Goal: Task Accomplishment & Management: Manage account settings

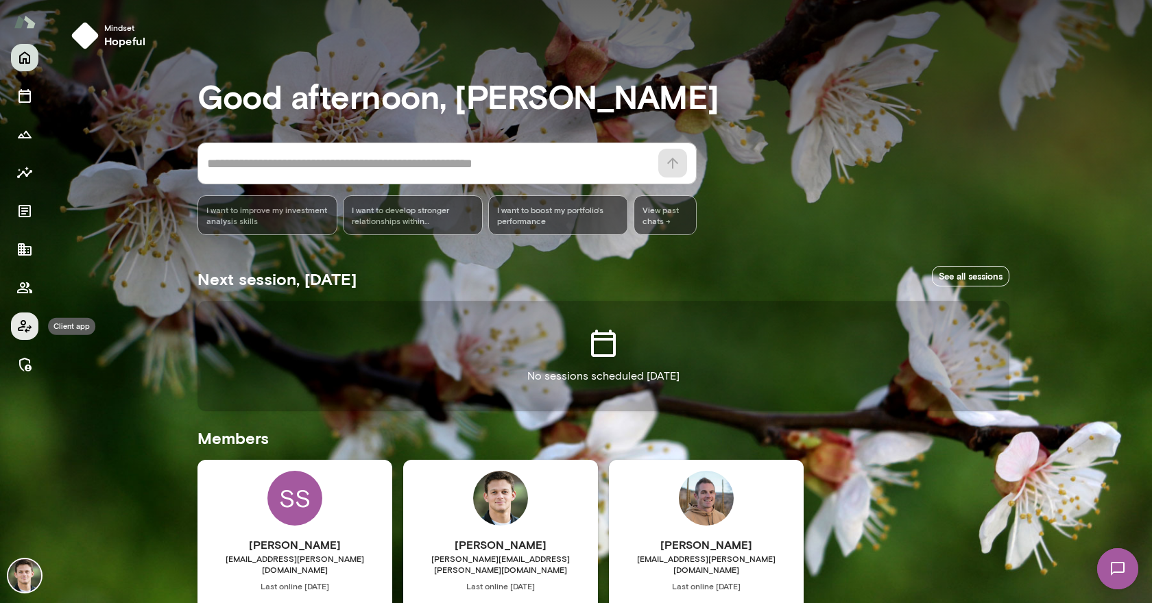
click at [30, 324] on icon "Client app" at bounding box center [24, 326] width 16 height 16
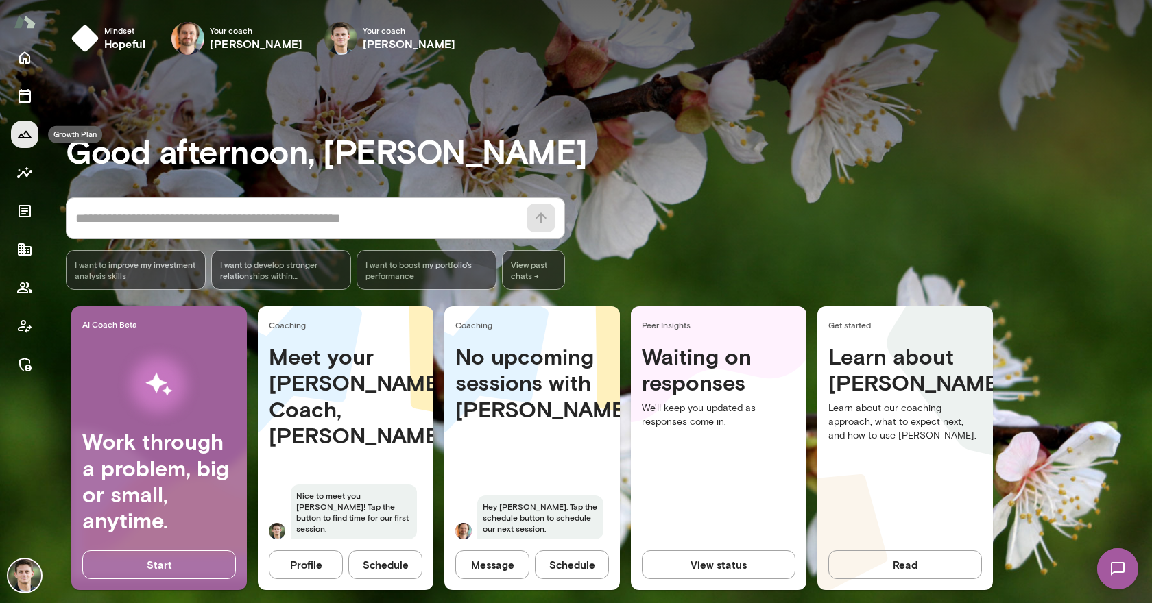
click at [29, 129] on icon "Growth Plan" at bounding box center [24, 134] width 16 height 16
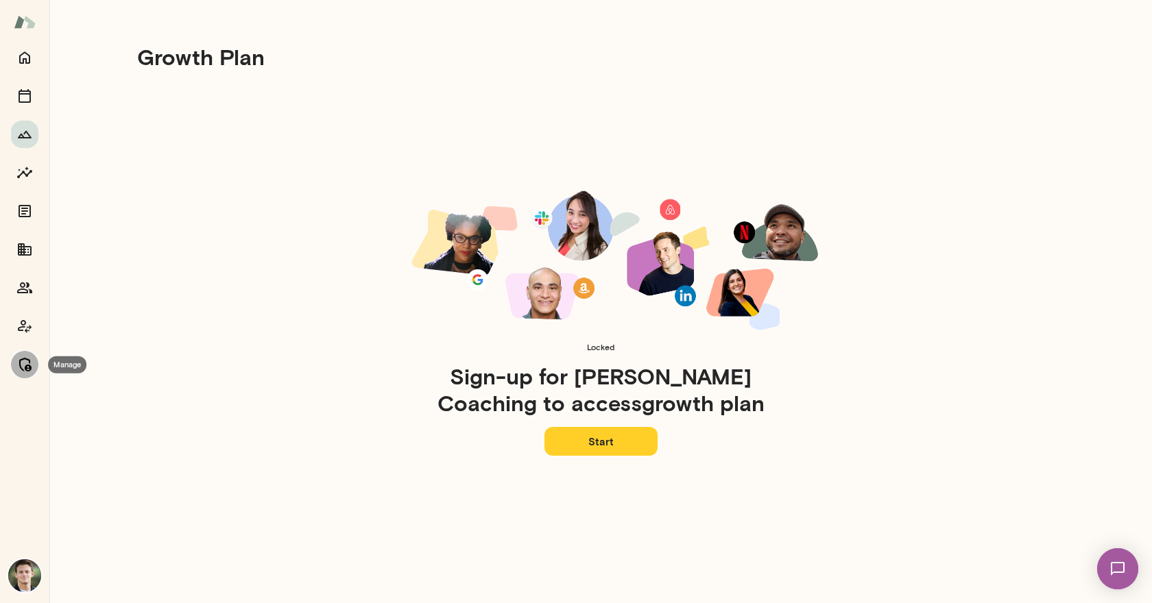
click at [22, 363] on icon "Manage" at bounding box center [24, 364] width 16 height 16
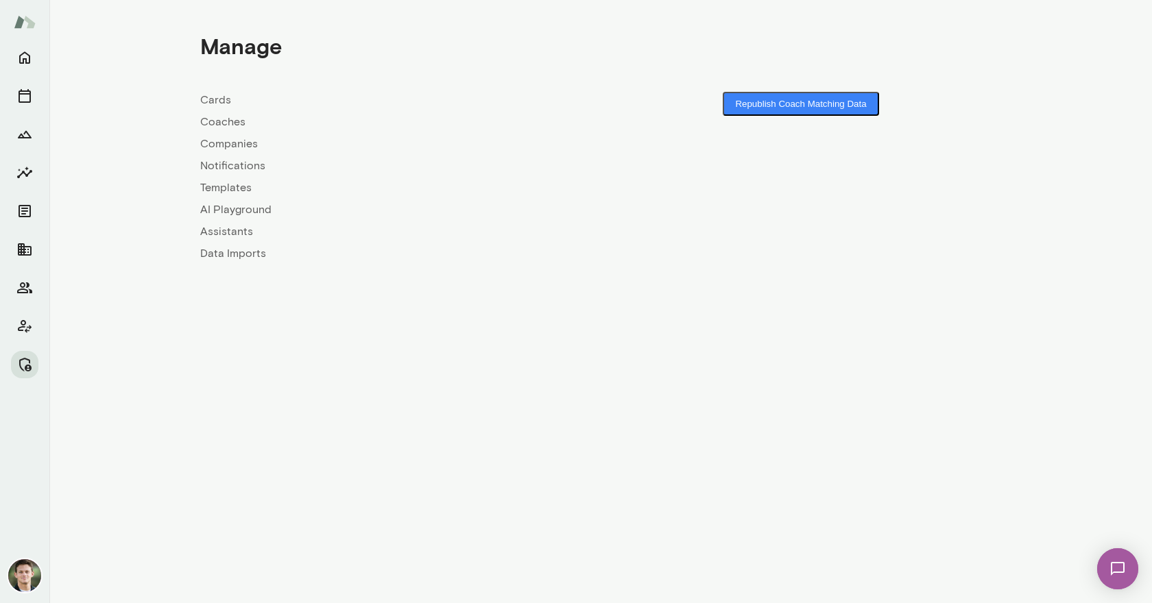
click at [239, 148] on link "Companies" at bounding box center [400, 144] width 400 height 16
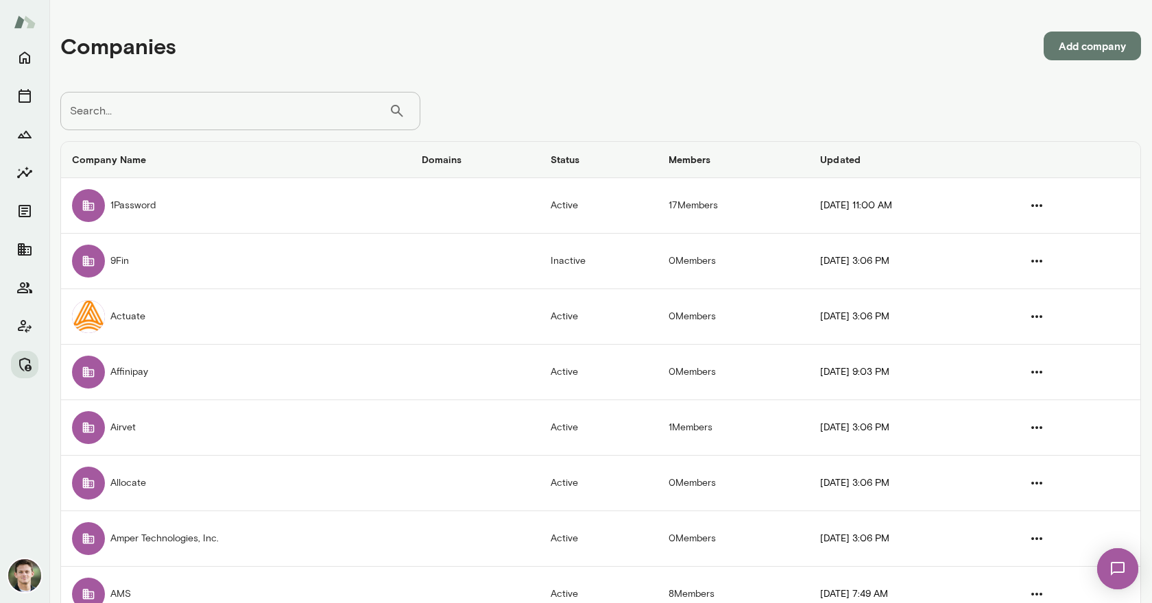
click at [247, 108] on input "Search..." at bounding box center [224, 111] width 328 height 38
type input "*****"
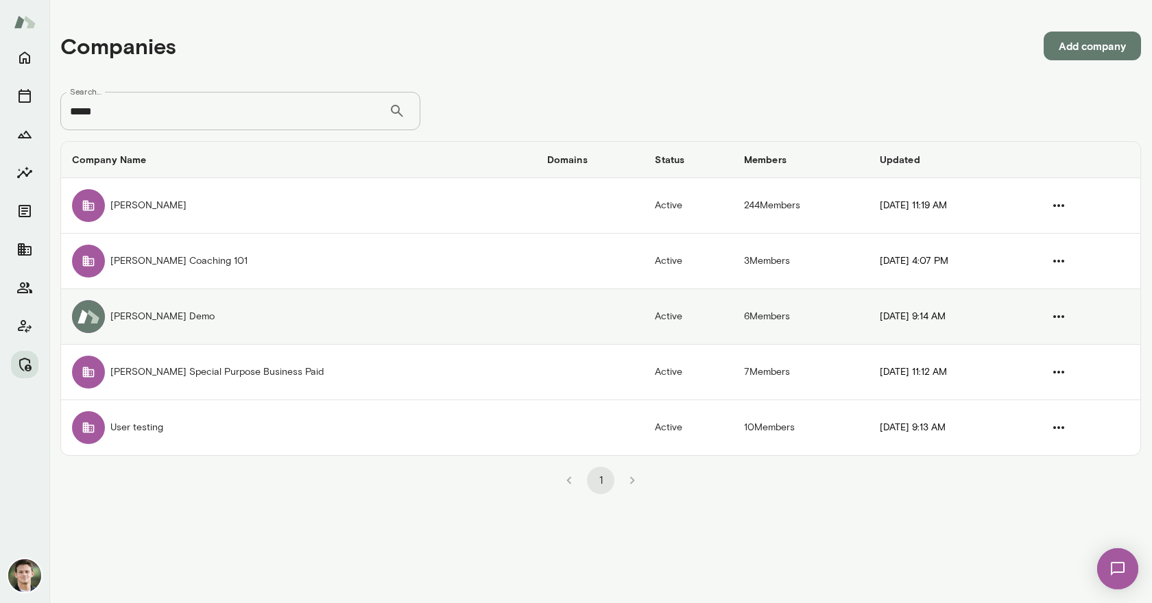
click at [171, 315] on td "Mento Demo" at bounding box center [298, 317] width 475 height 56
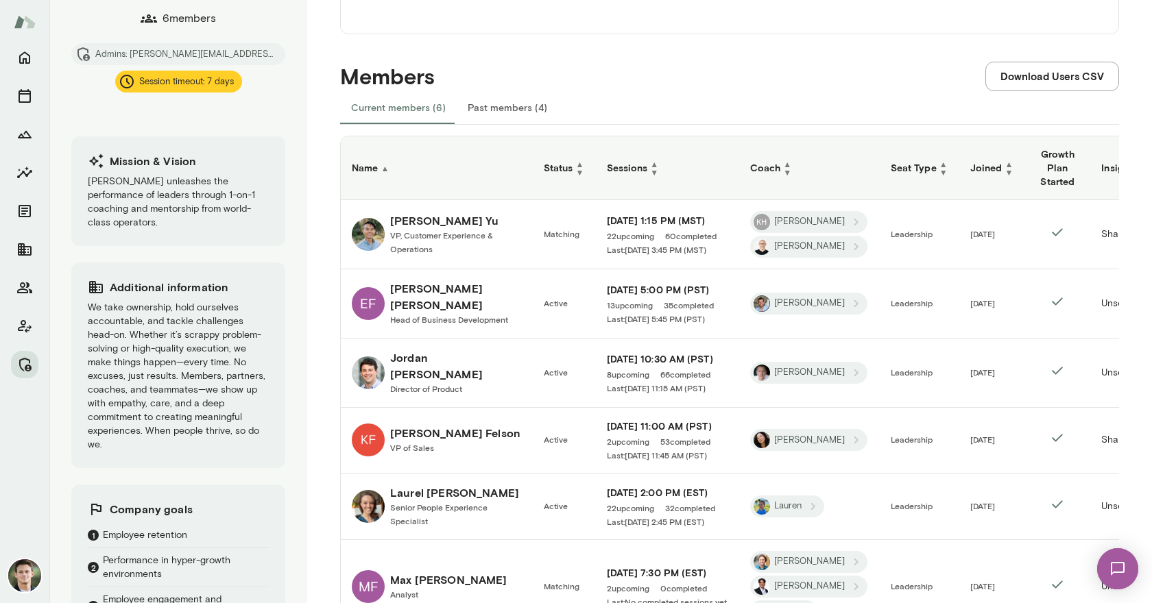
scroll to position [235, 0]
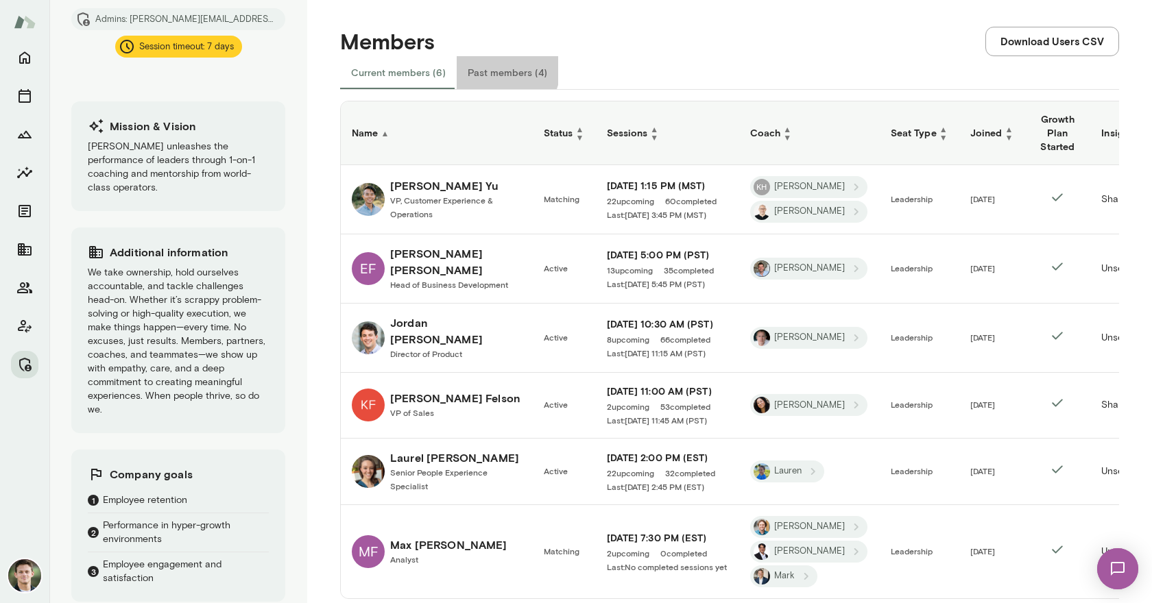
click at [503, 69] on button "Past members (4)" at bounding box center [507, 72] width 101 height 33
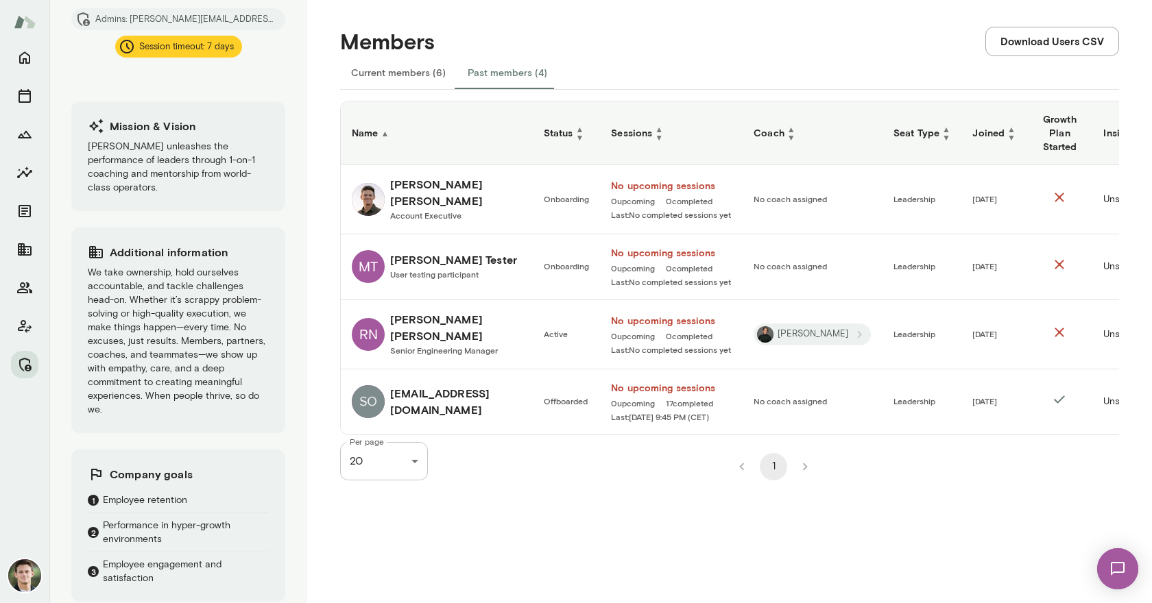
scroll to position [229, 0]
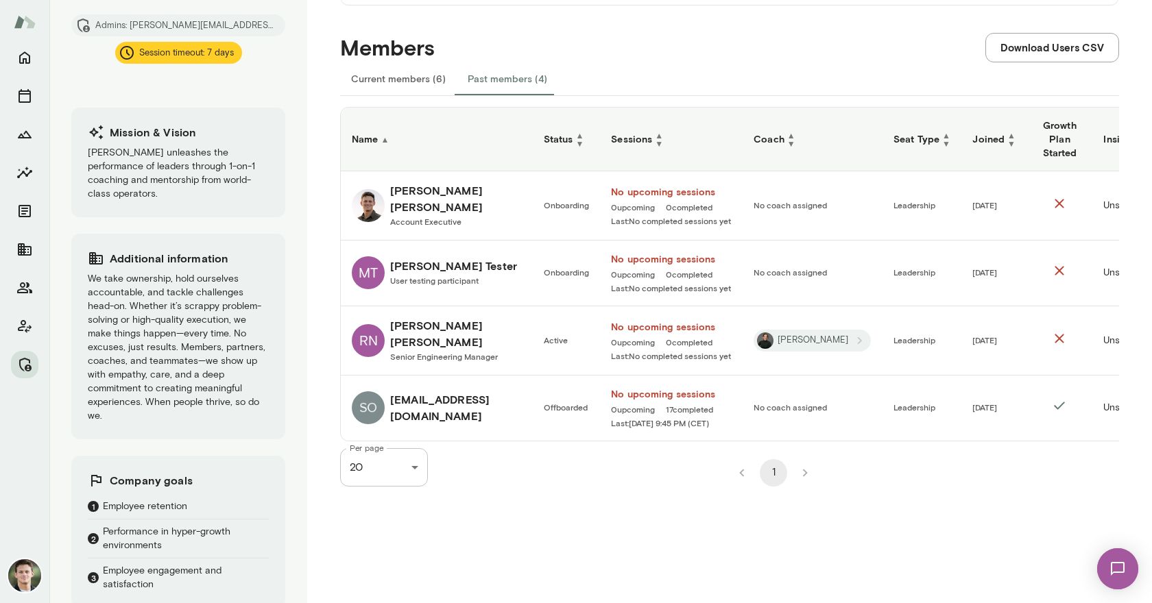
click at [487, 211] on link "Alex Marcus Account Executive" at bounding box center [437, 205] width 170 height 47
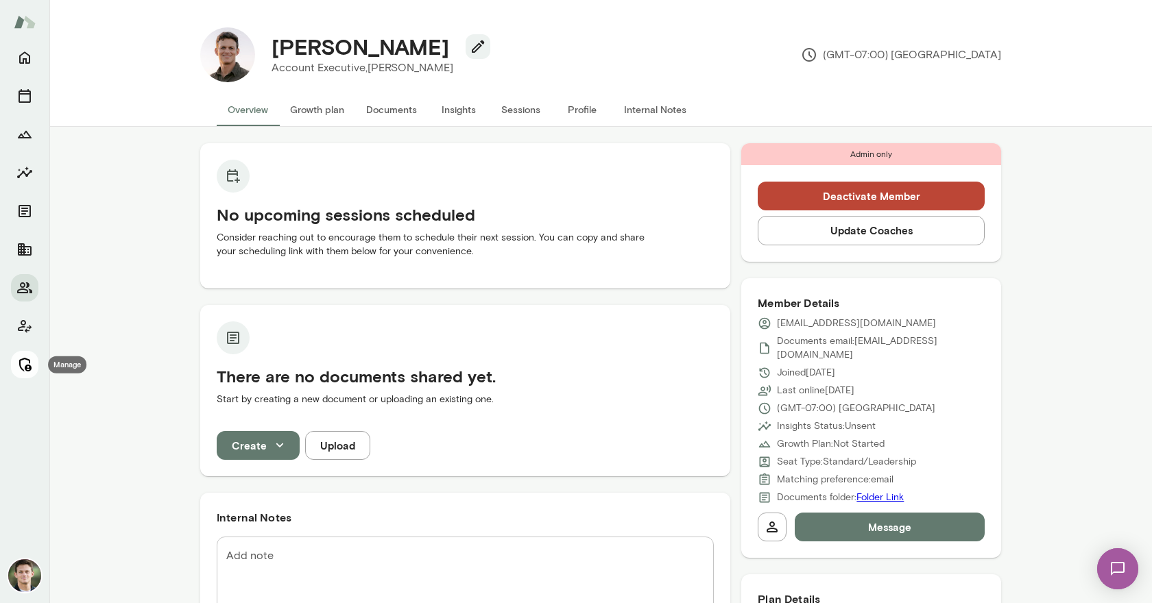
click at [22, 363] on icon "Manage" at bounding box center [24, 364] width 16 height 16
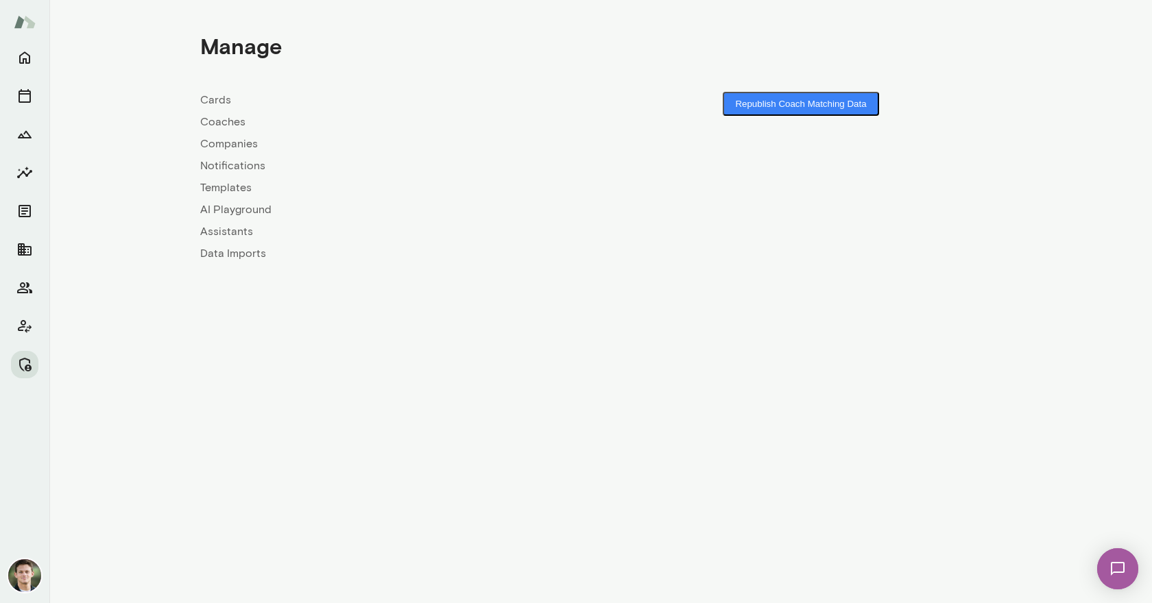
click at [221, 119] on link "Coaches" at bounding box center [400, 122] width 400 height 16
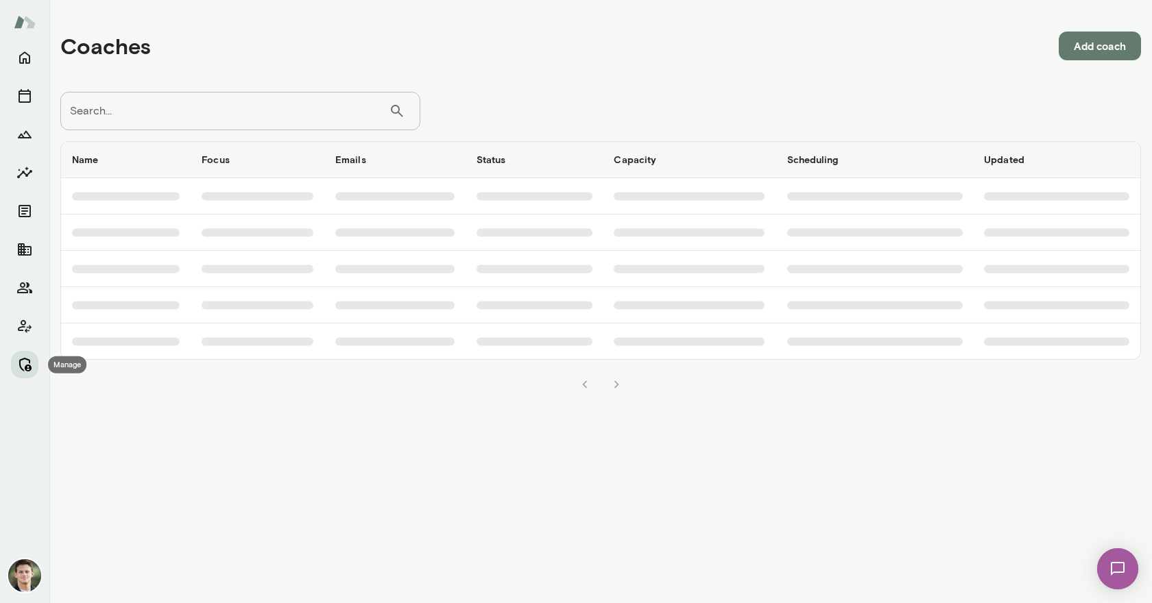
click at [25, 356] on icon "Manage" at bounding box center [24, 364] width 16 height 16
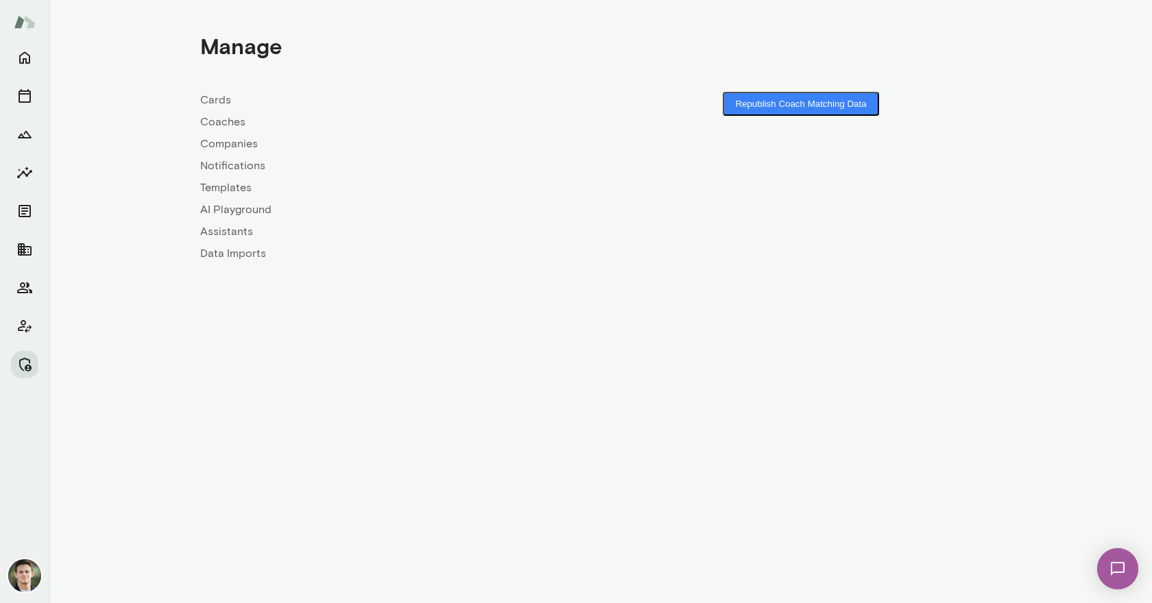
click at [224, 145] on link "Companies" at bounding box center [400, 144] width 400 height 16
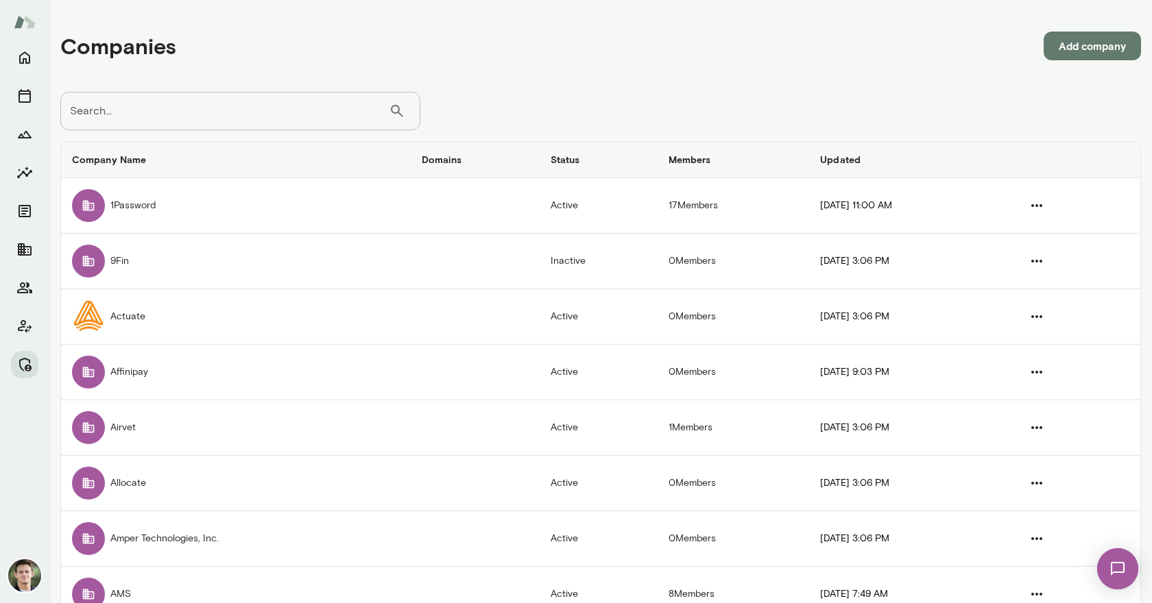
click at [1068, 46] on button "Add company" at bounding box center [1091, 46] width 97 height 29
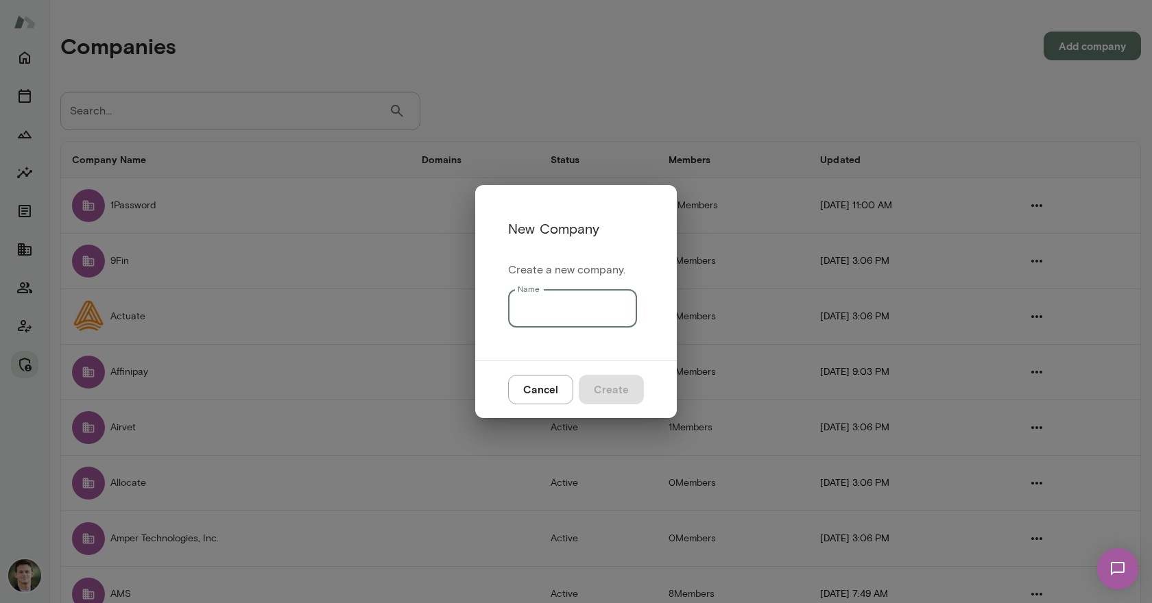
click at [537, 312] on input "Name" at bounding box center [572, 308] width 129 height 38
type input "******"
click at [618, 392] on button "Create" at bounding box center [611, 389] width 65 height 29
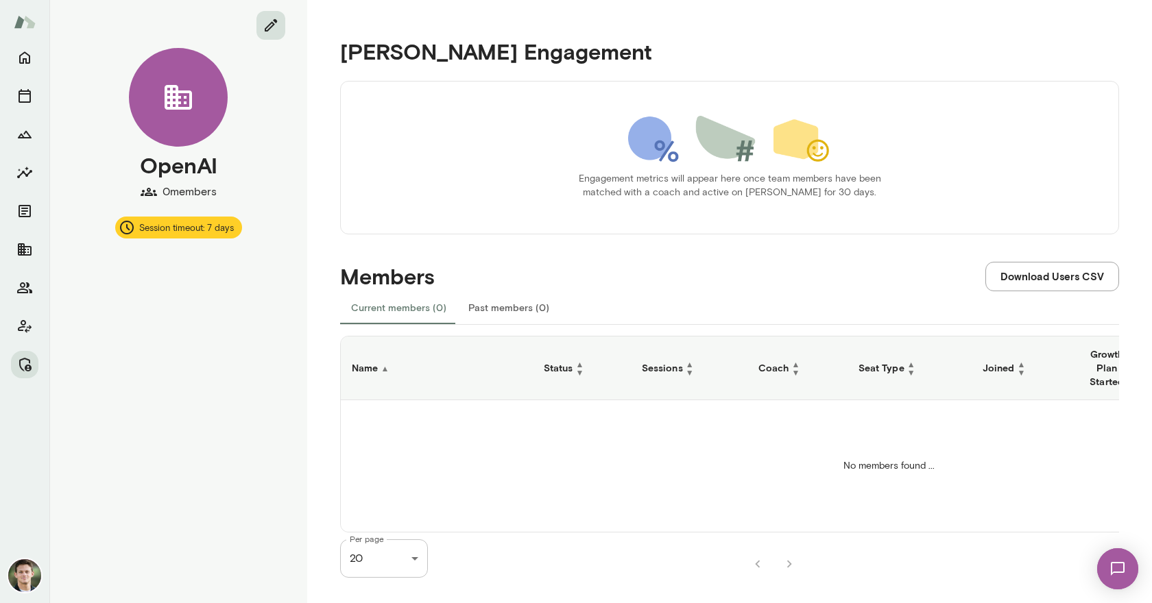
click at [264, 21] on icon "edit" at bounding box center [271, 25] width 16 height 16
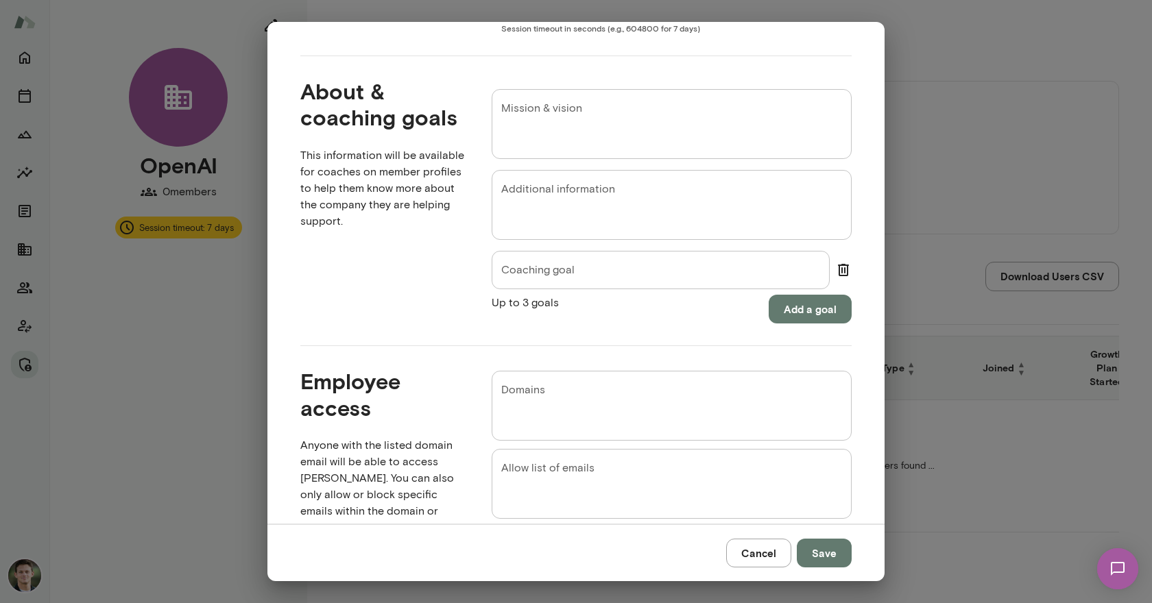
scroll to position [555, 0]
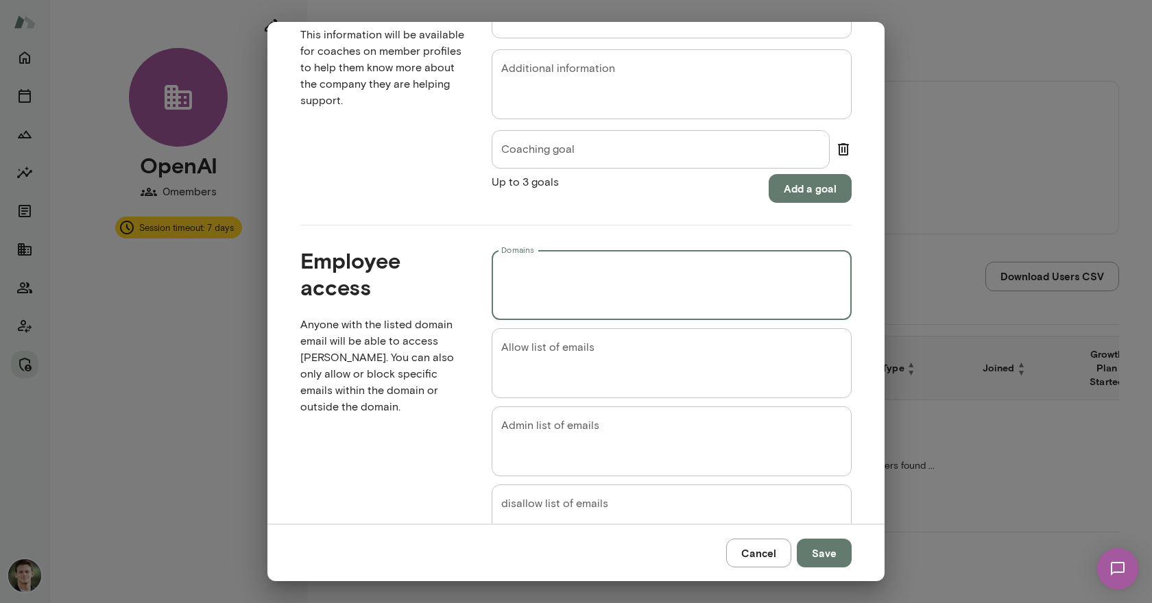
click at [529, 282] on textarea "Domains" at bounding box center [671, 285] width 341 height 47
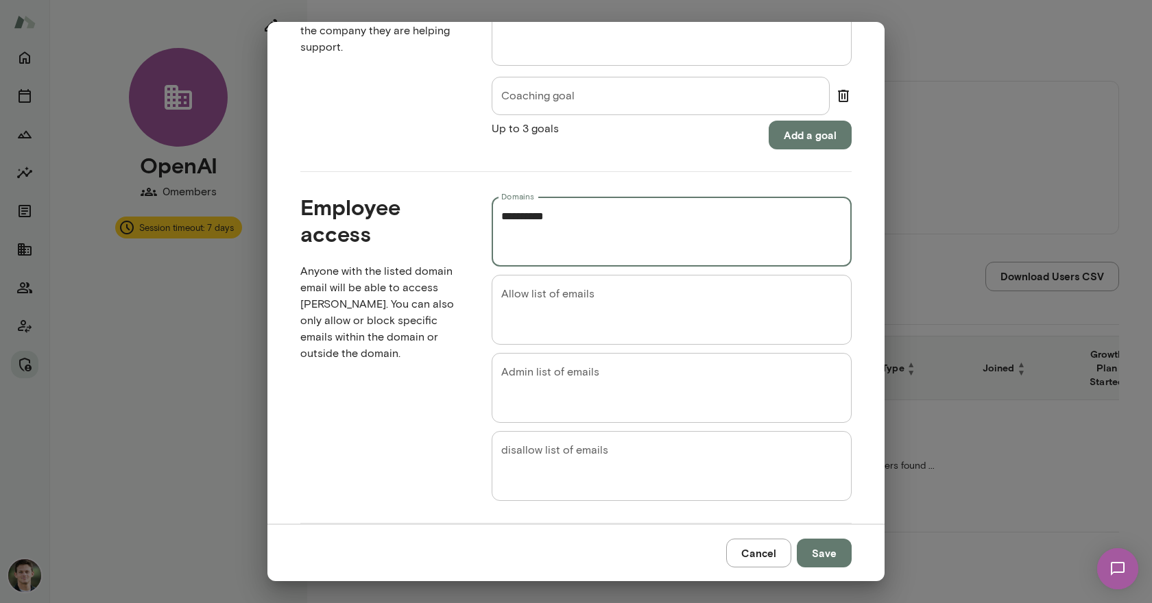
scroll to position [612, 0]
type textarea "**********"
click at [832, 550] on button "Save" at bounding box center [824, 553] width 55 height 29
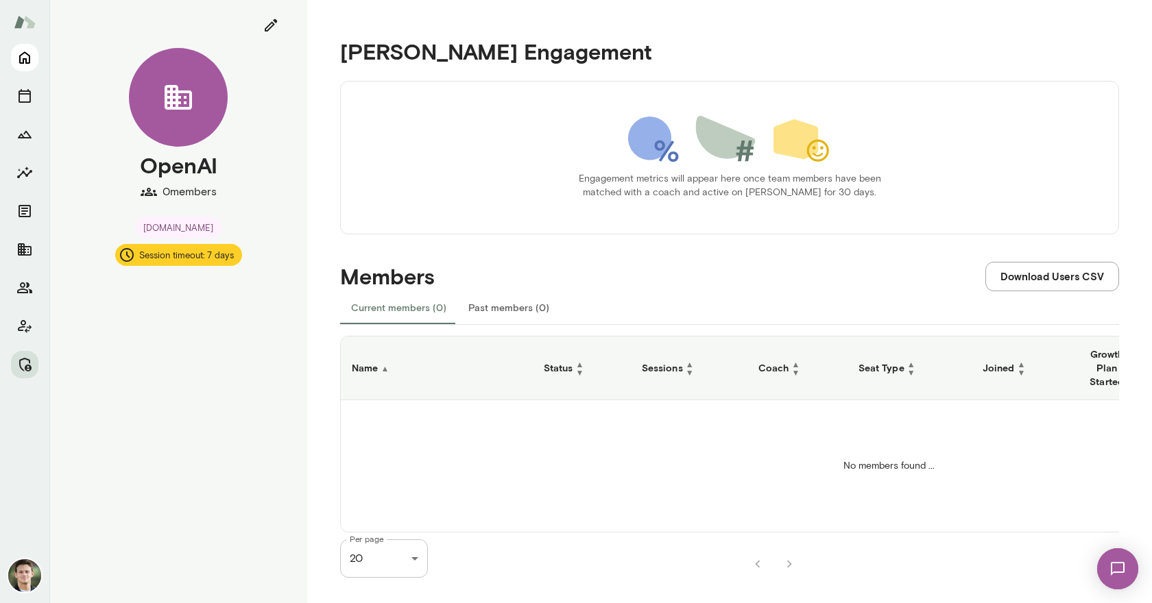
click at [17, 54] on icon "Home" at bounding box center [24, 57] width 16 height 16
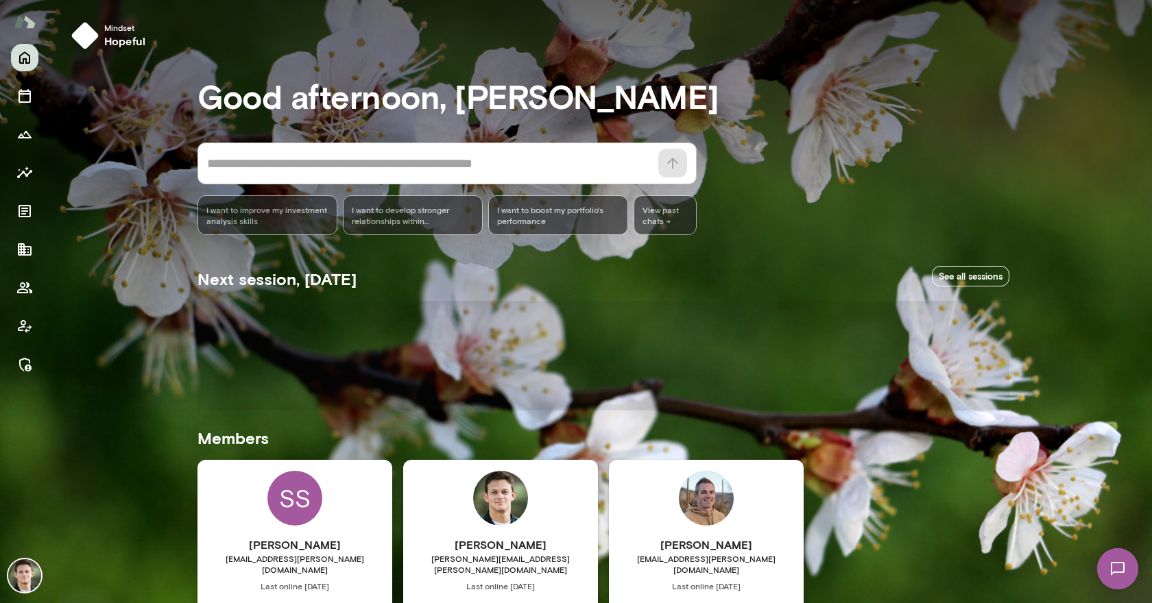
click at [29, 27] on img at bounding box center [25, 22] width 22 height 26
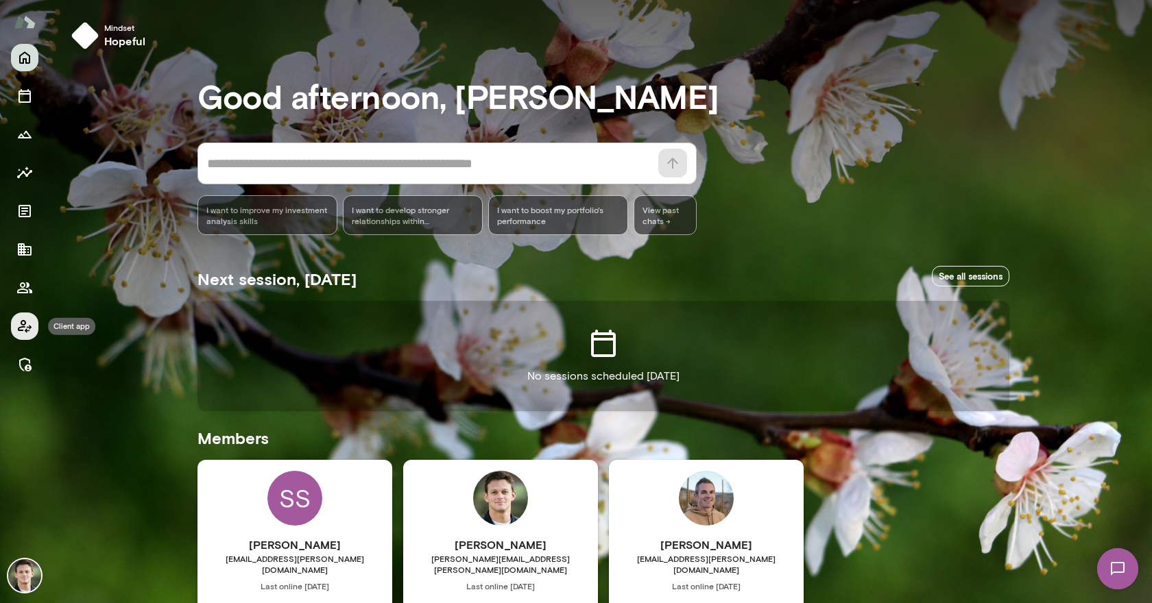
click at [31, 325] on icon "Client app" at bounding box center [24, 326] width 16 height 16
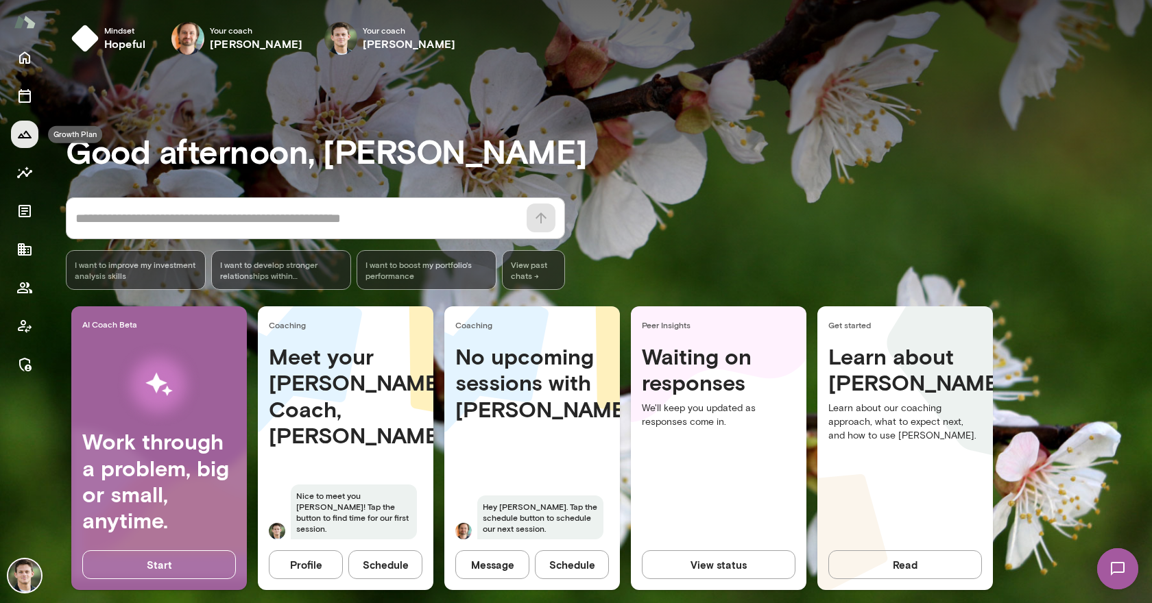
click at [19, 137] on icon "Growth Plan" at bounding box center [25, 135] width 14 height 8
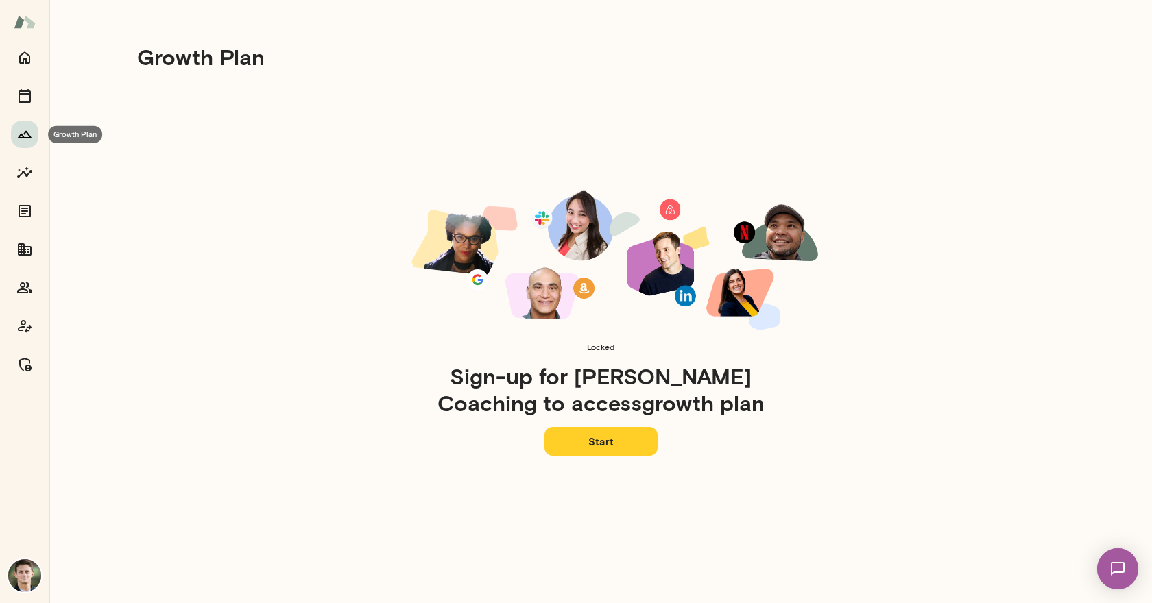
click at [19, 137] on icon "Growth Plan" at bounding box center [25, 135] width 14 height 8
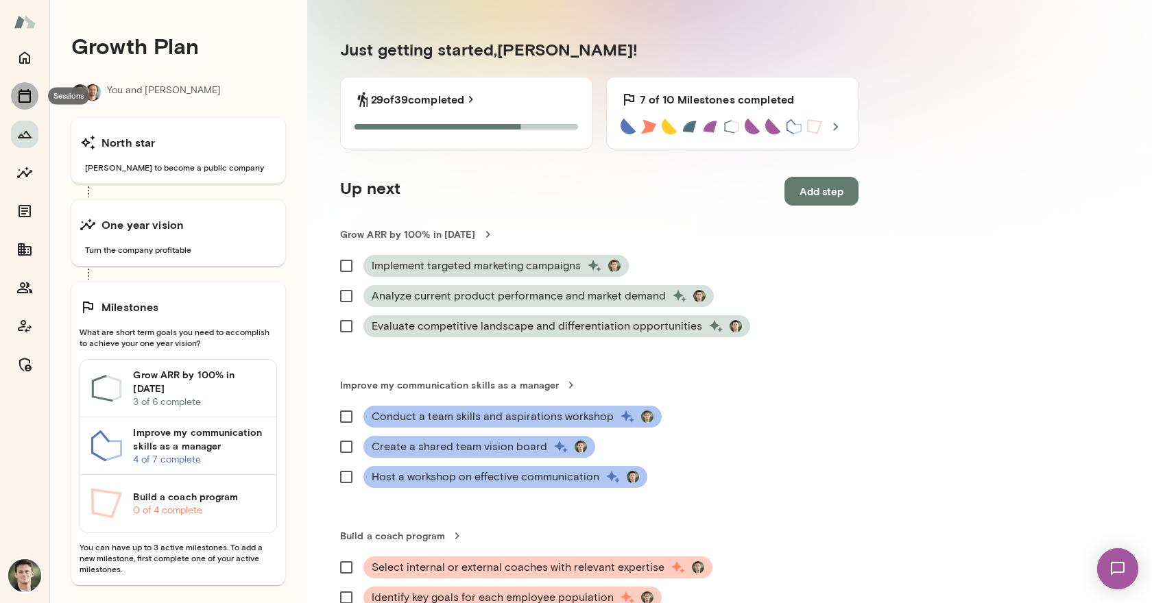
click at [27, 91] on icon "Sessions" at bounding box center [25, 96] width 12 height 14
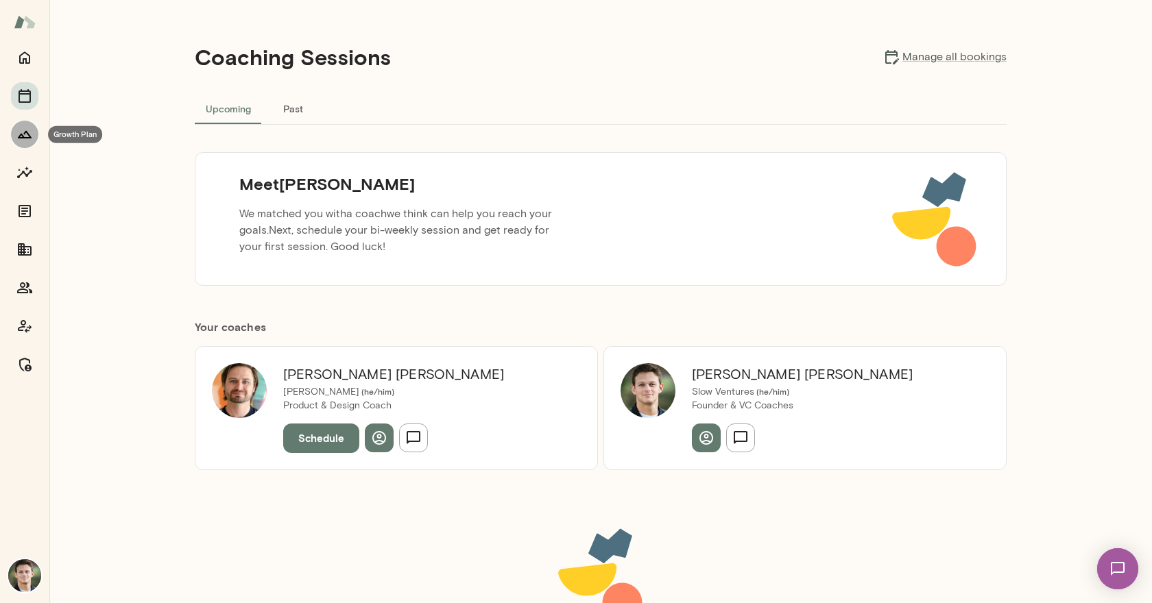
click at [28, 129] on icon "Growth Plan" at bounding box center [24, 134] width 16 height 16
